Goal: Navigation & Orientation: Find specific page/section

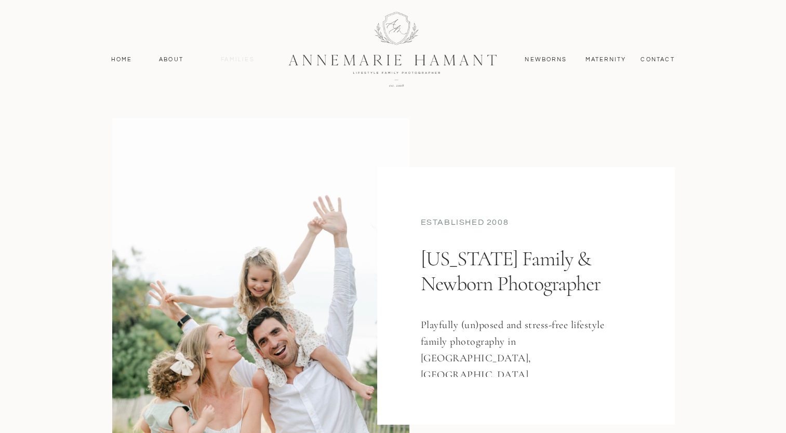
click at [240, 61] on nav "Families" at bounding box center [237, 59] width 47 height 9
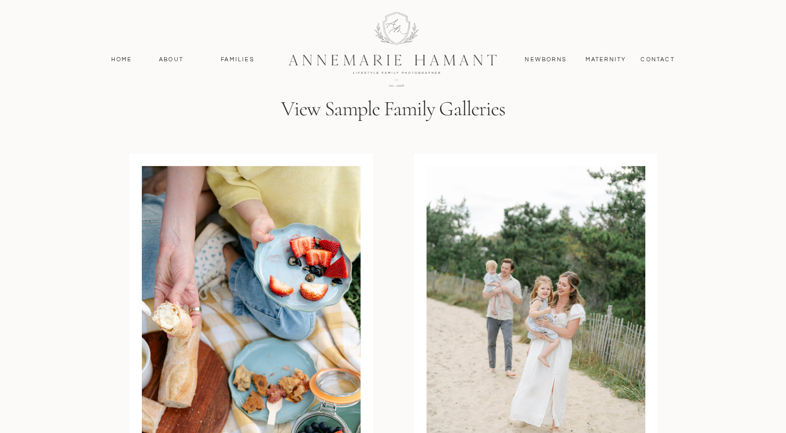
scroll to position [3167, 0]
click at [395, 107] on div at bounding box center [393, 48] width 278 height 121
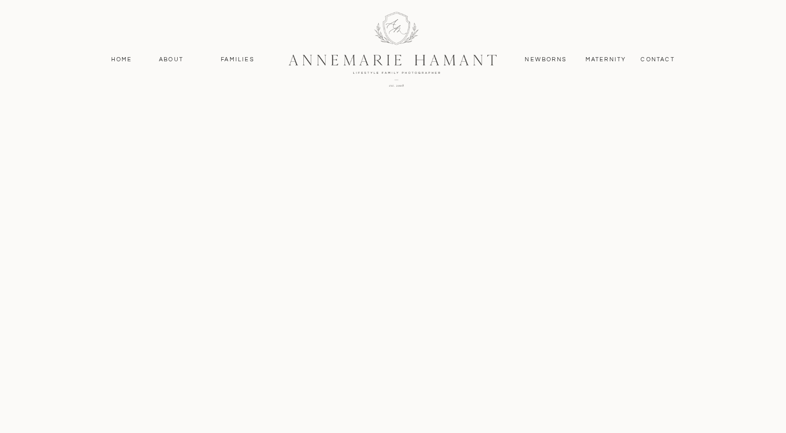
scroll to position [4725, 0]
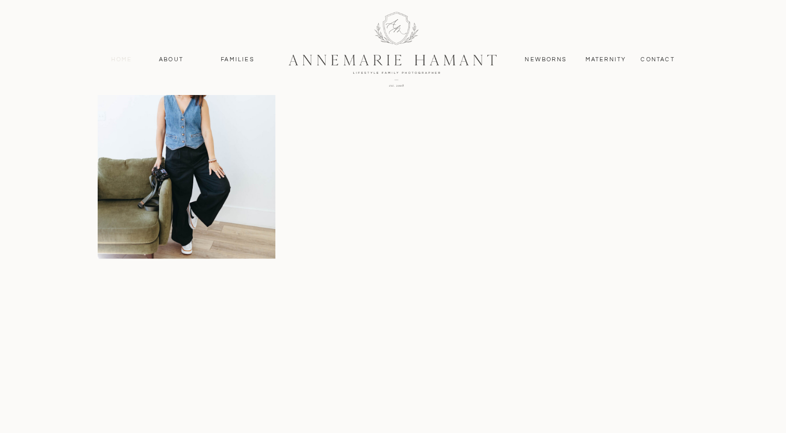
click at [123, 57] on nav "Home" at bounding box center [121, 59] width 31 height 9
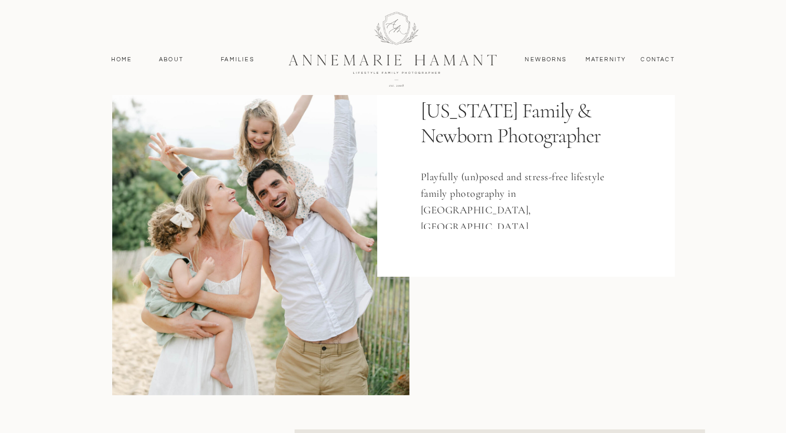
scroll to position [208, 0]
